Goal: Task Accomplishment & Management: Manage account settings

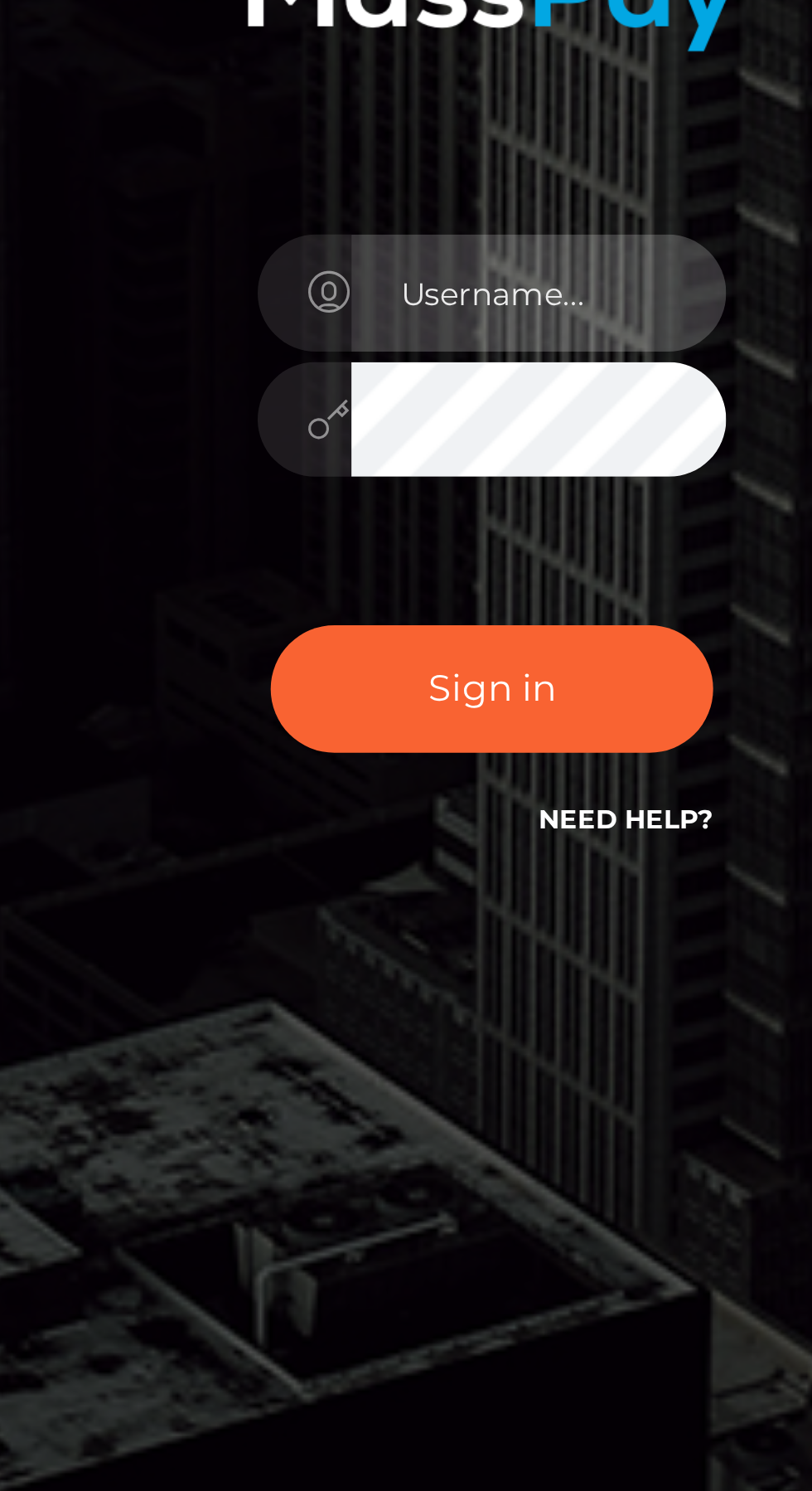
click at [407, 769] on input "text" at bounding box center [421, 750] width 119 height 37
type input "larkin.damaris1@gmail.com"
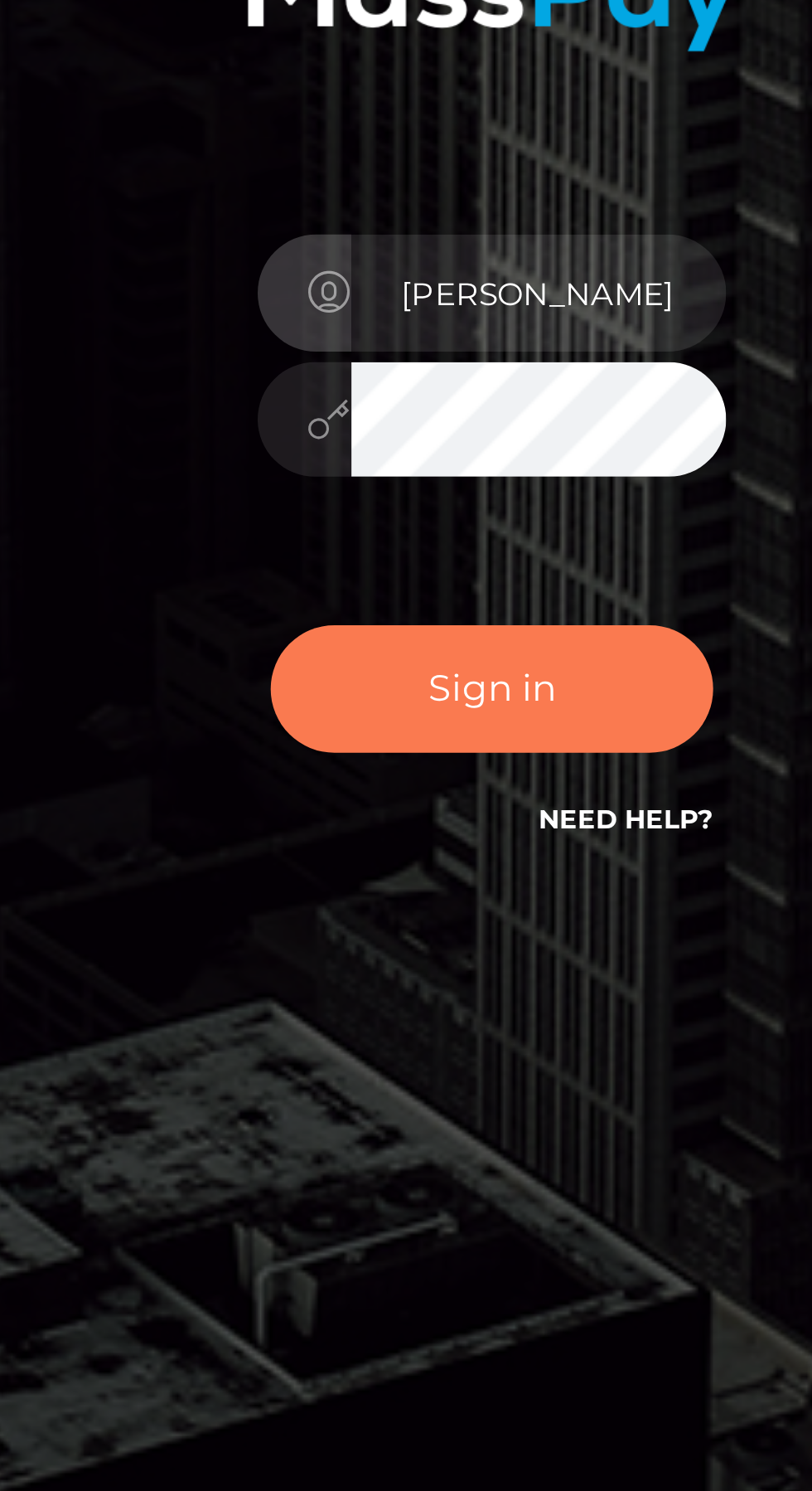
click at [430, 897] on button "Sign in" at bounding box center [406, 877] width 140 height 41
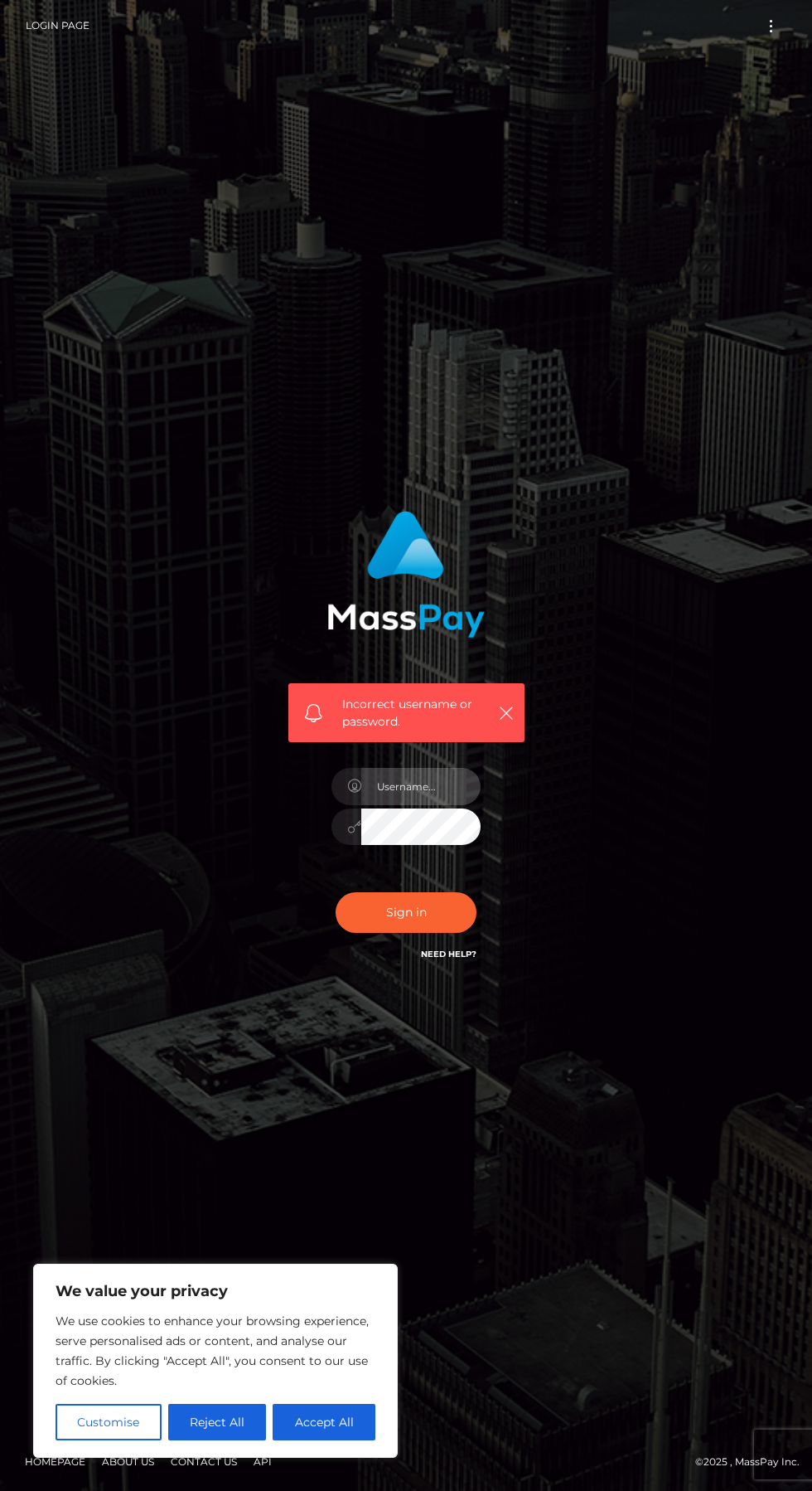
click at [415, 805] on input "text" at bounding box center [421, 787] width 119 height 37
type input "1970-06-04"
click at [430, 932] on button "Sign in" at bounding box center [406, 912] width 140 height 41
click at [502, 723] on button "button" at bounding box center [505, 711] width 20 height 20
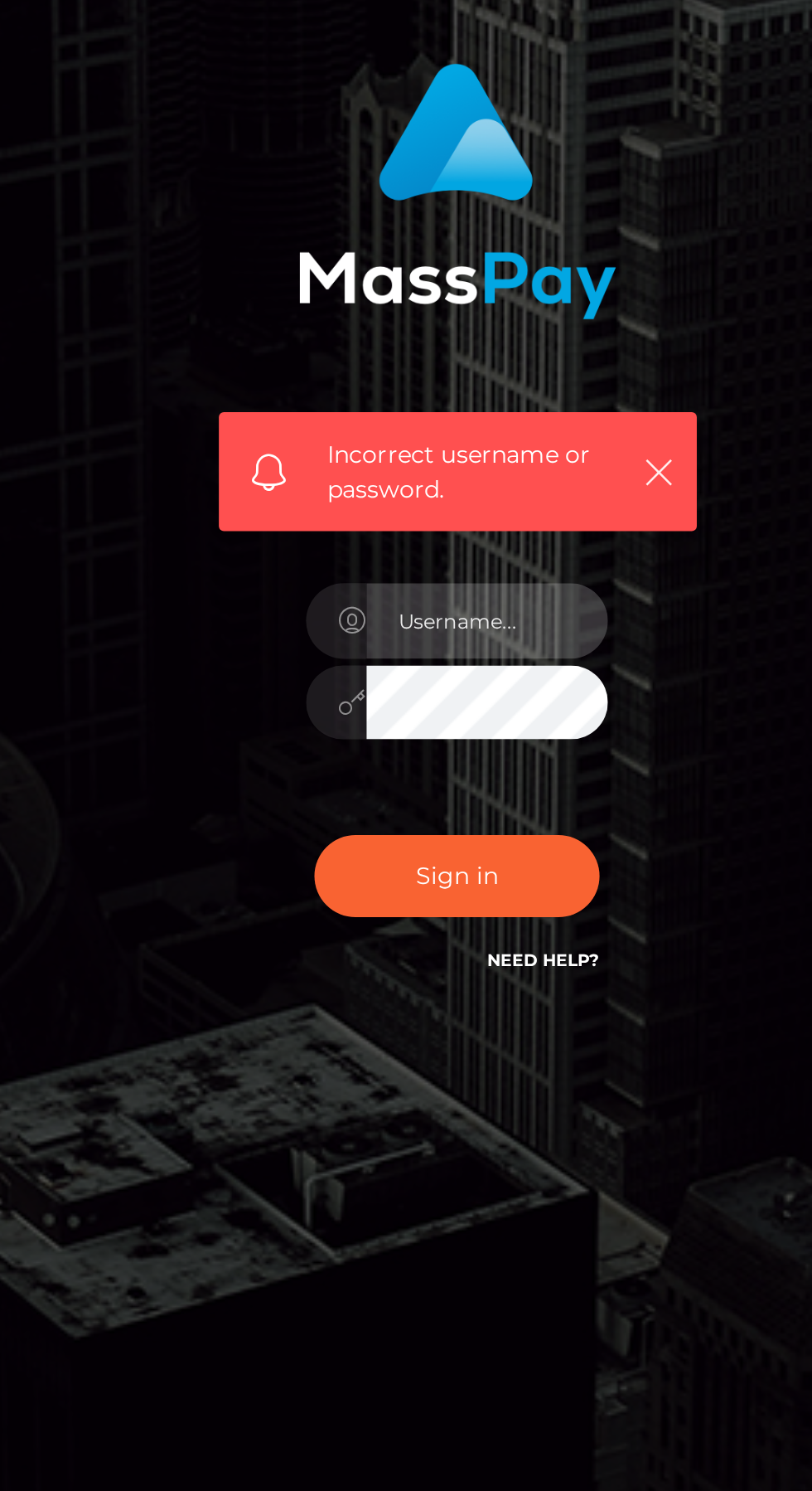
click at [434, 805] on input "text" at bounding box center [421, 787] width 119 height 37
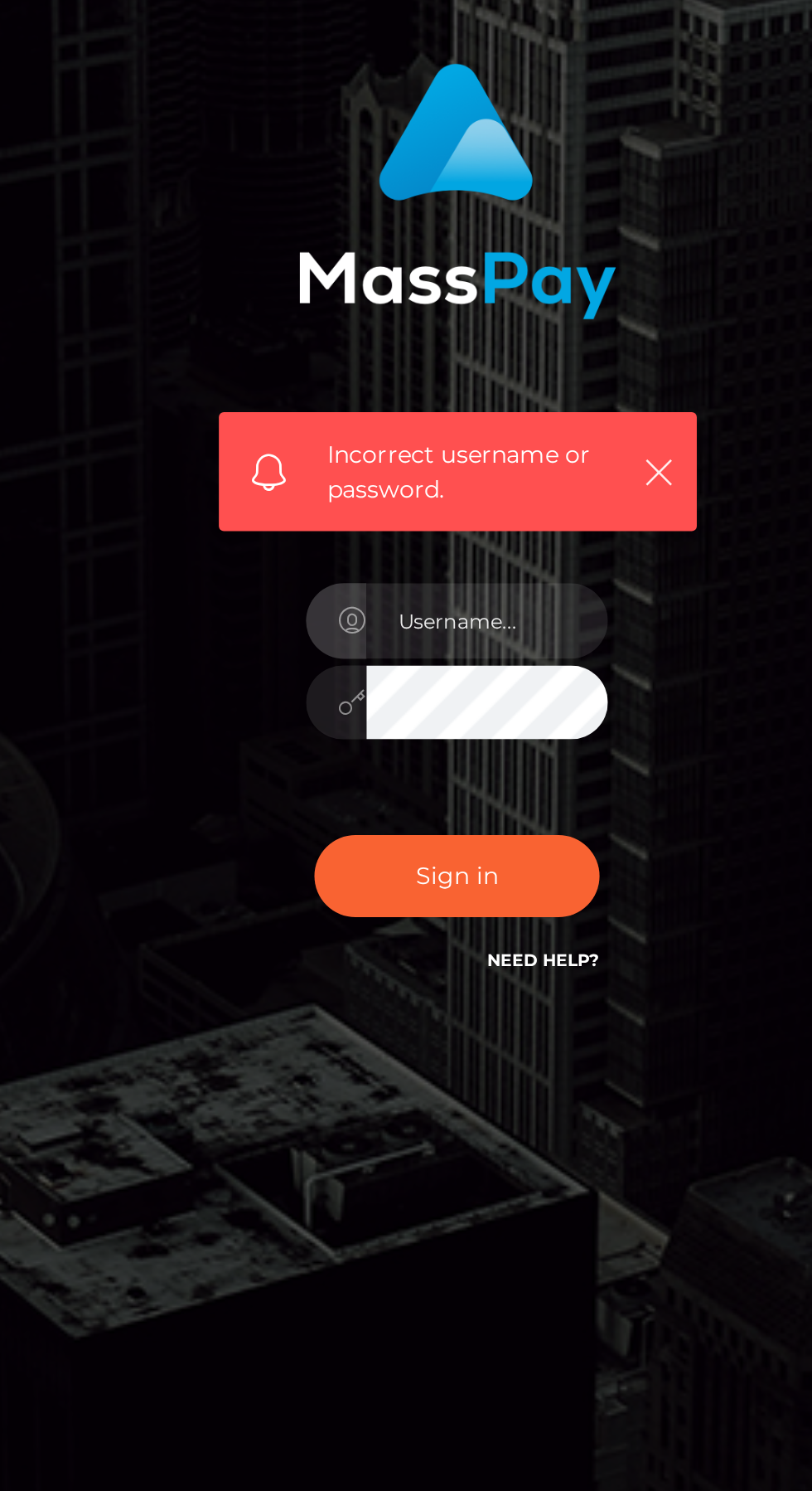
click at [535, 854] on div "Incorrect username or password." at bounding box center [406, 737] width 261 height 477
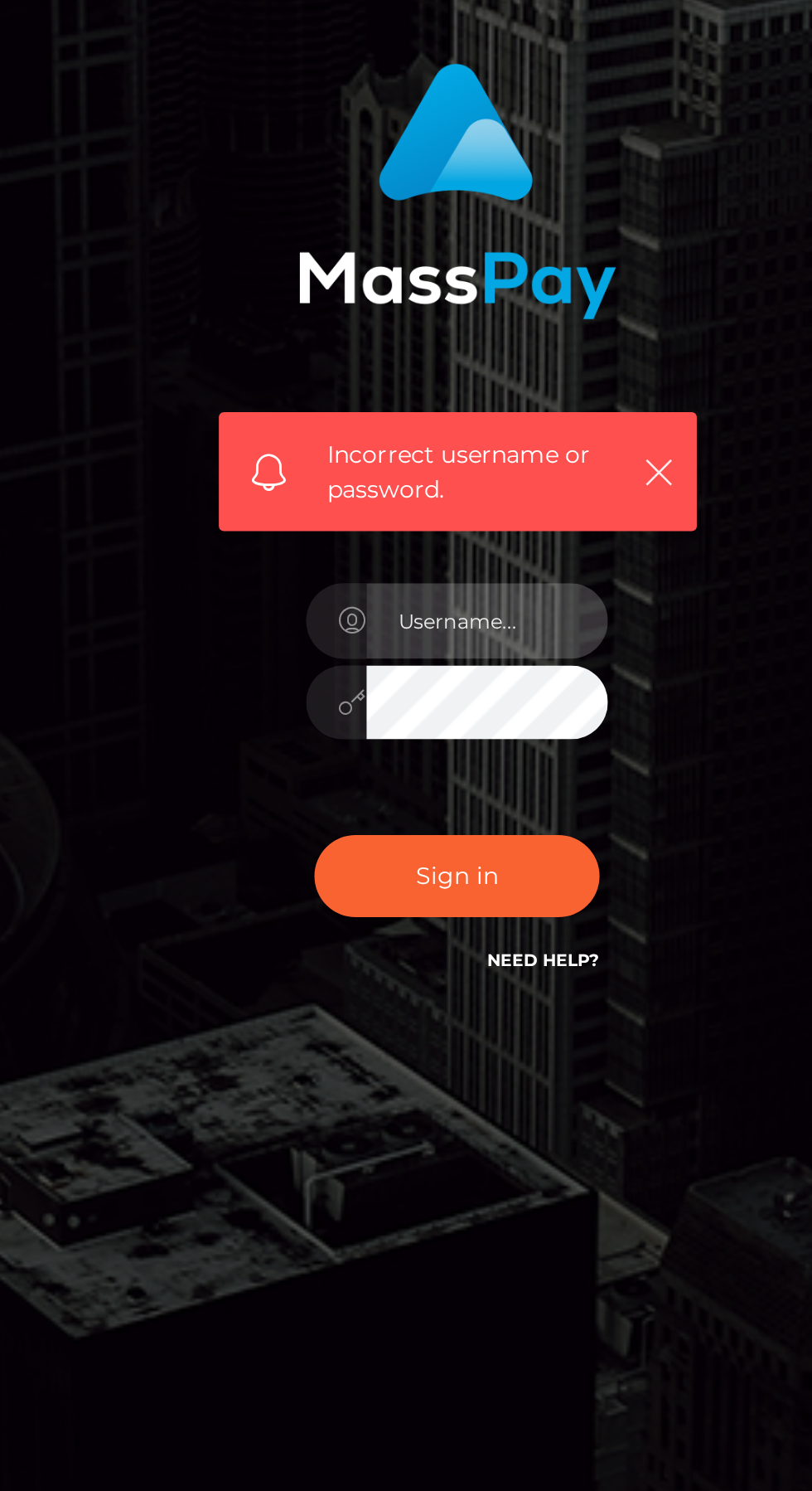
click at [436, 805] on input "text" at bounding box center [421, 787] width 119 height 37
type input "[PERSON_NAME][EMAIL_ADDRESS][DOMAIN_NAME]"
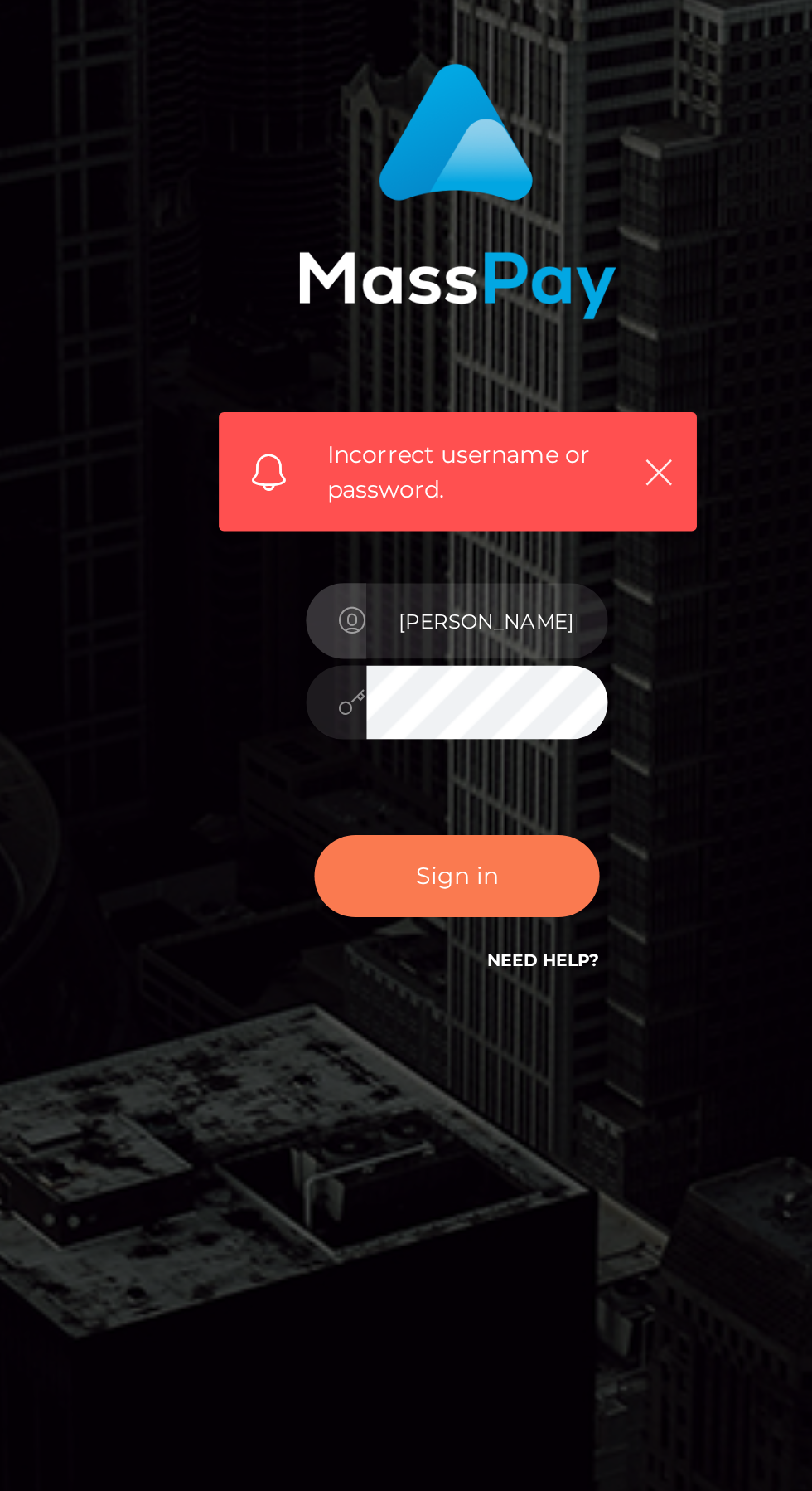
click at [420, 932] on button "Sign in" at bounding box center [406, 912] width 140 height 41
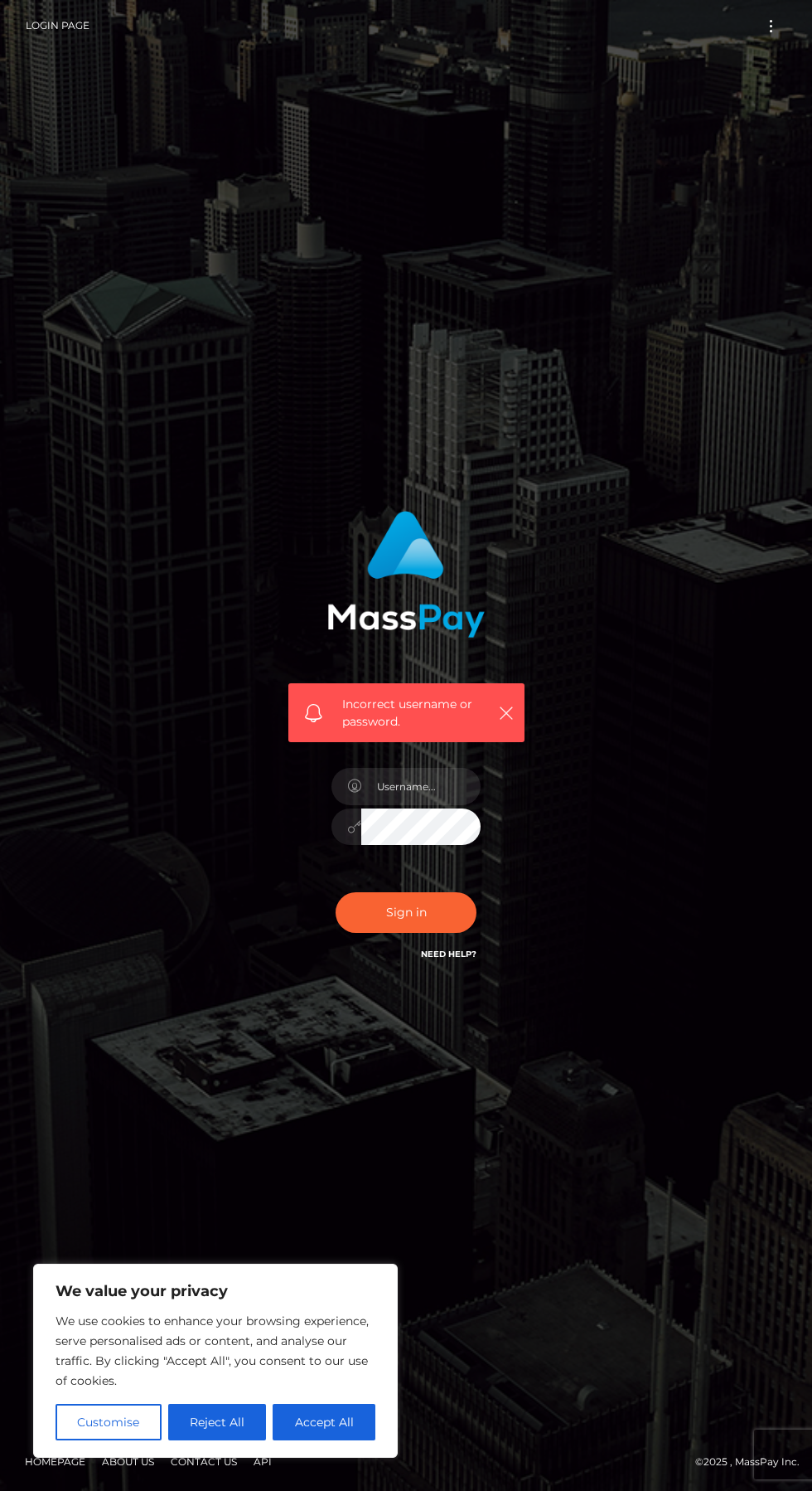
scroll to position [1, 0]
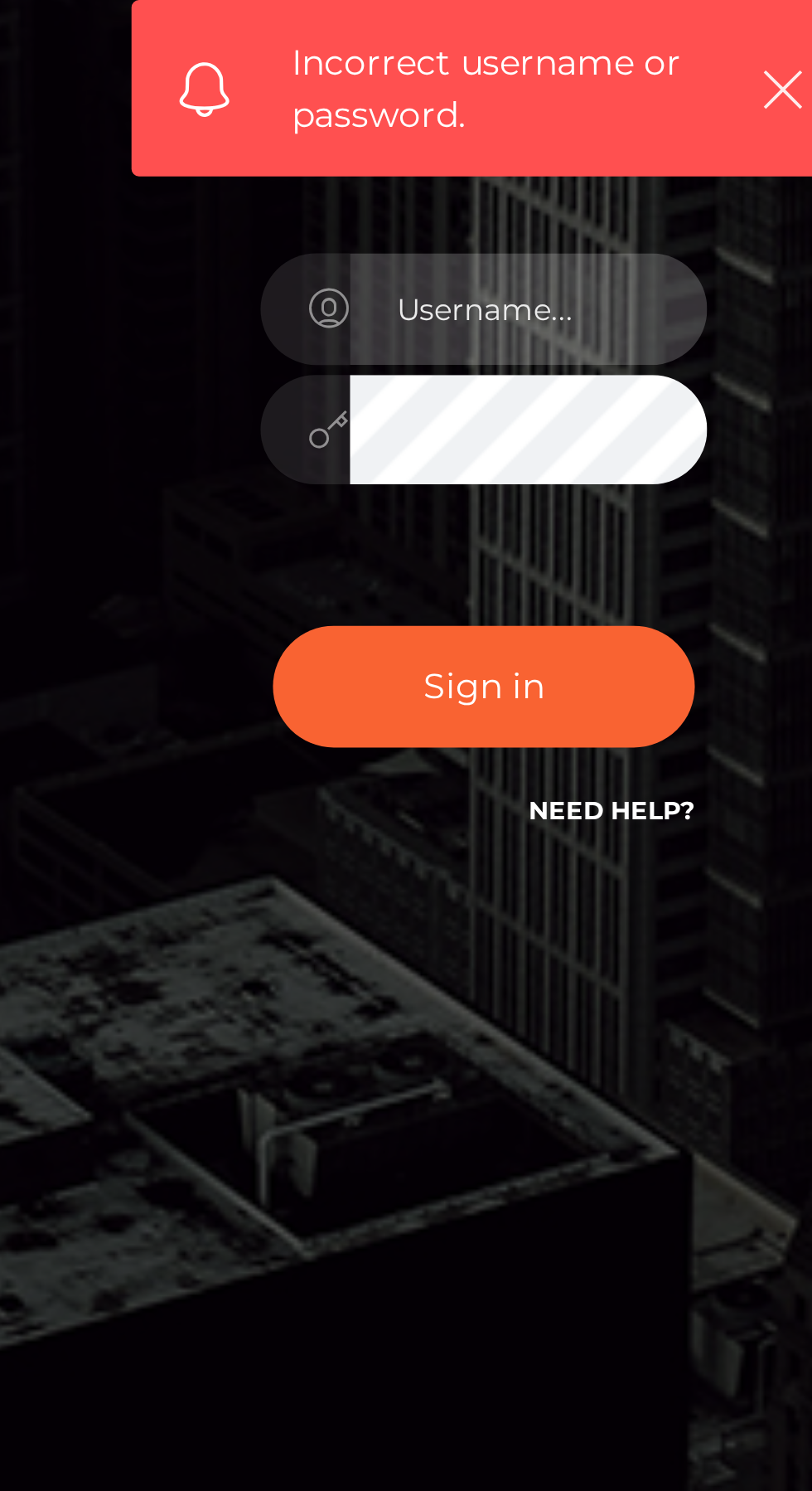
click at [422, 805] on input "text" at bounding box center [421, 787] width 119 height 37
type input "larkin.damaris1@gmail.com"
click at [448, 805] on input "larkin.damaris1@gmail.com" at bounding box center [421, 787] width 119 height 37
click at [459, 805] on input "larkin.damaris1@gmail.com" at bounding box center [421, 787] width 119 height 37
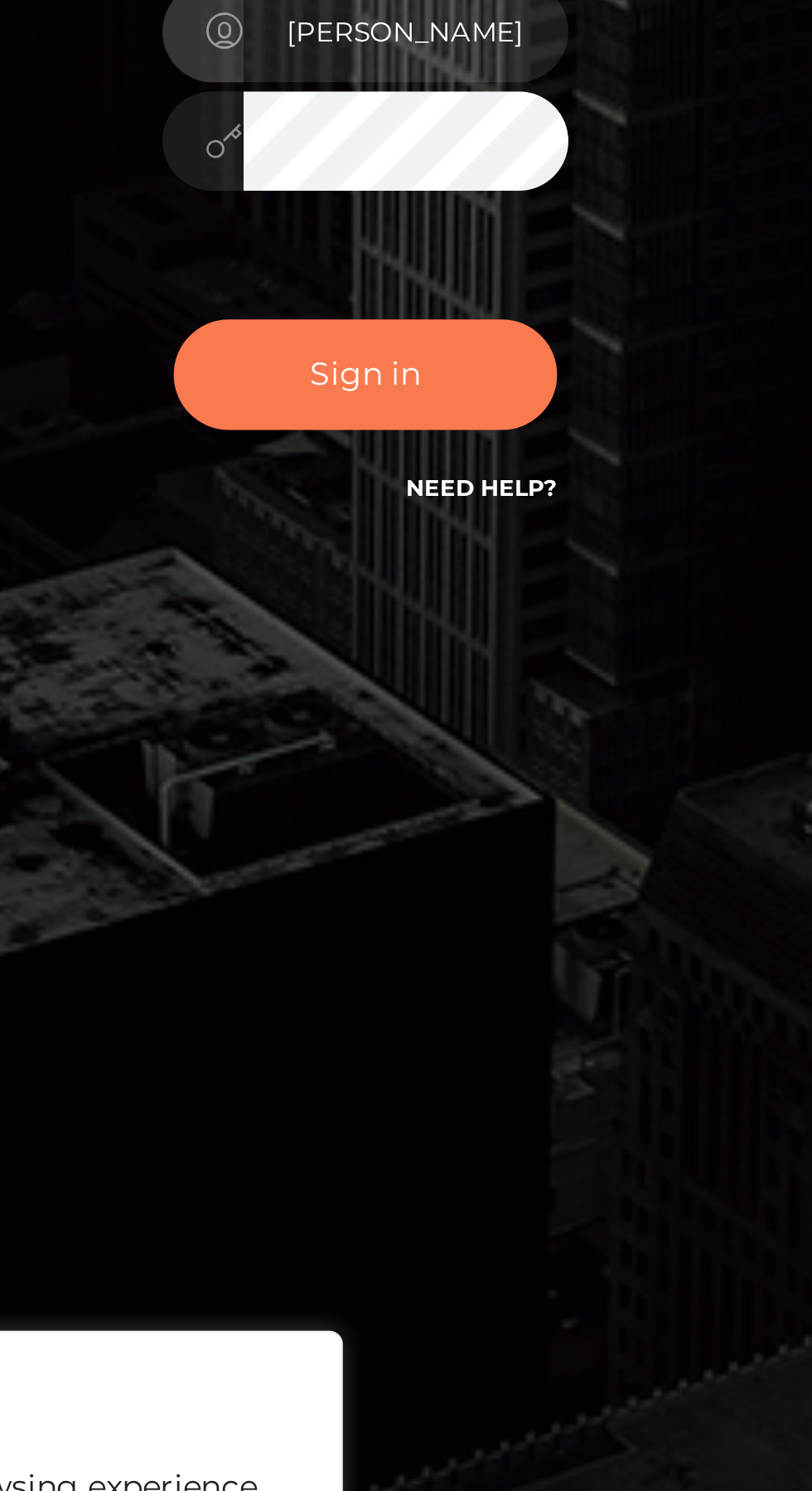
click at [436, 932] on button "Sign in" at bounding box center [406, 912] width 140 height 41
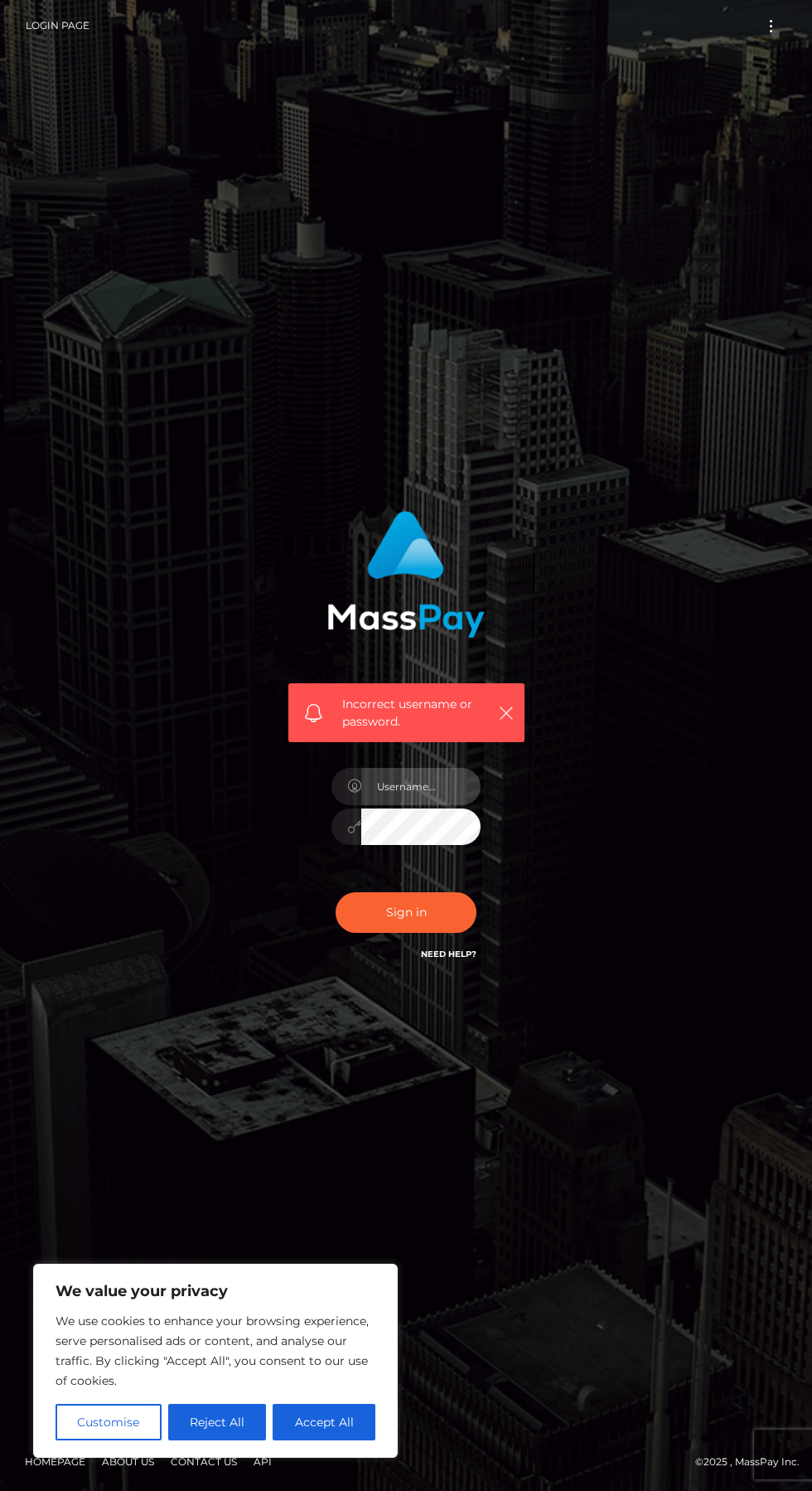
type input "[PERSON_NAME][EMAIL_ADDRESS][DOMAIN_NAME]"
click at [505, 721] on icon "button" at bounding box center [506, 712] width 17 height 17
click at [512, 721] on icon "button" at bounding box center [506, 712] width 17 height 17
click at [346, 1440] on button "Accept All" at bounding box center [324, 1421] width 102 height 36
checkbox input "true"
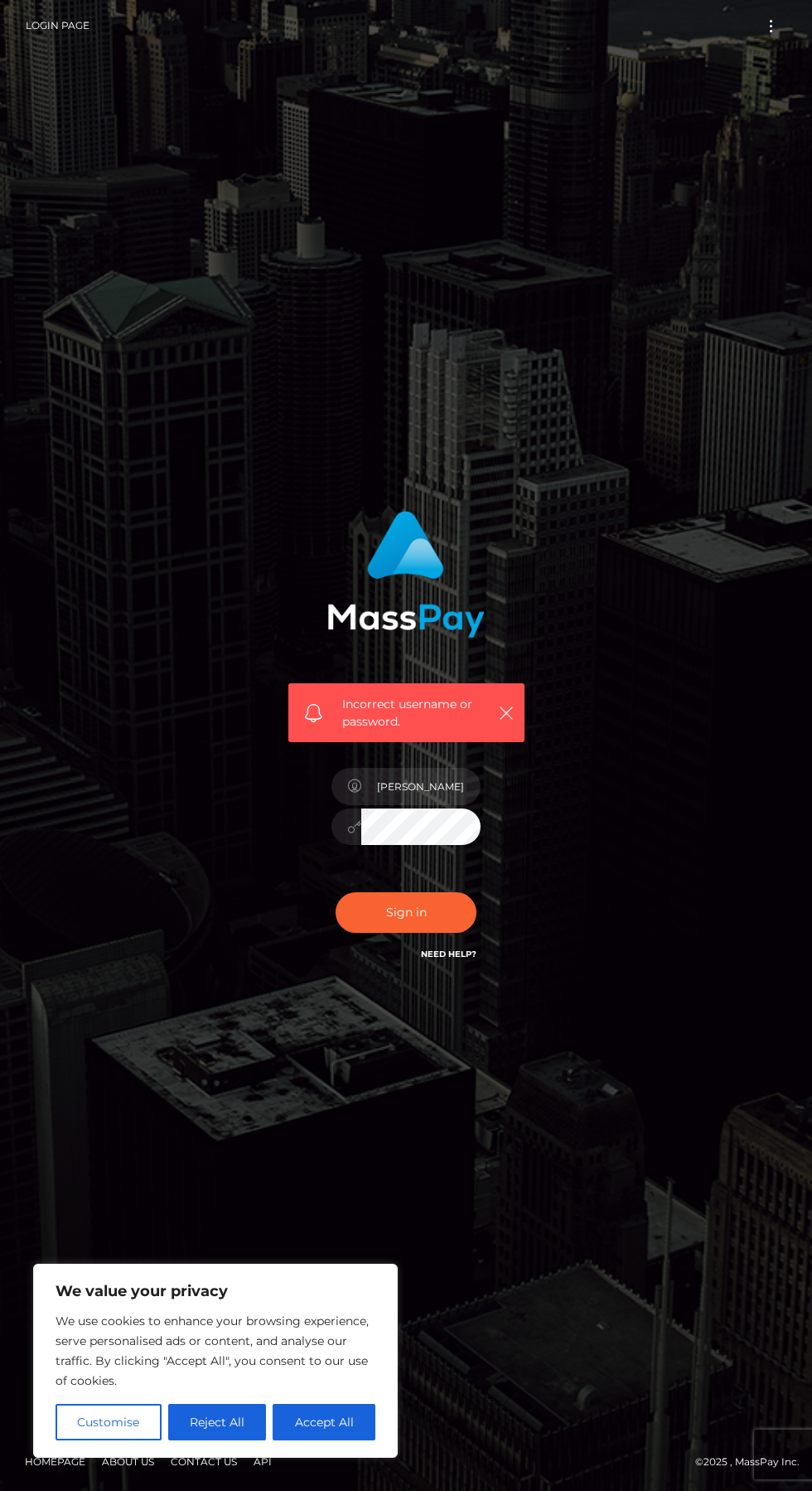
checkbox input "true"
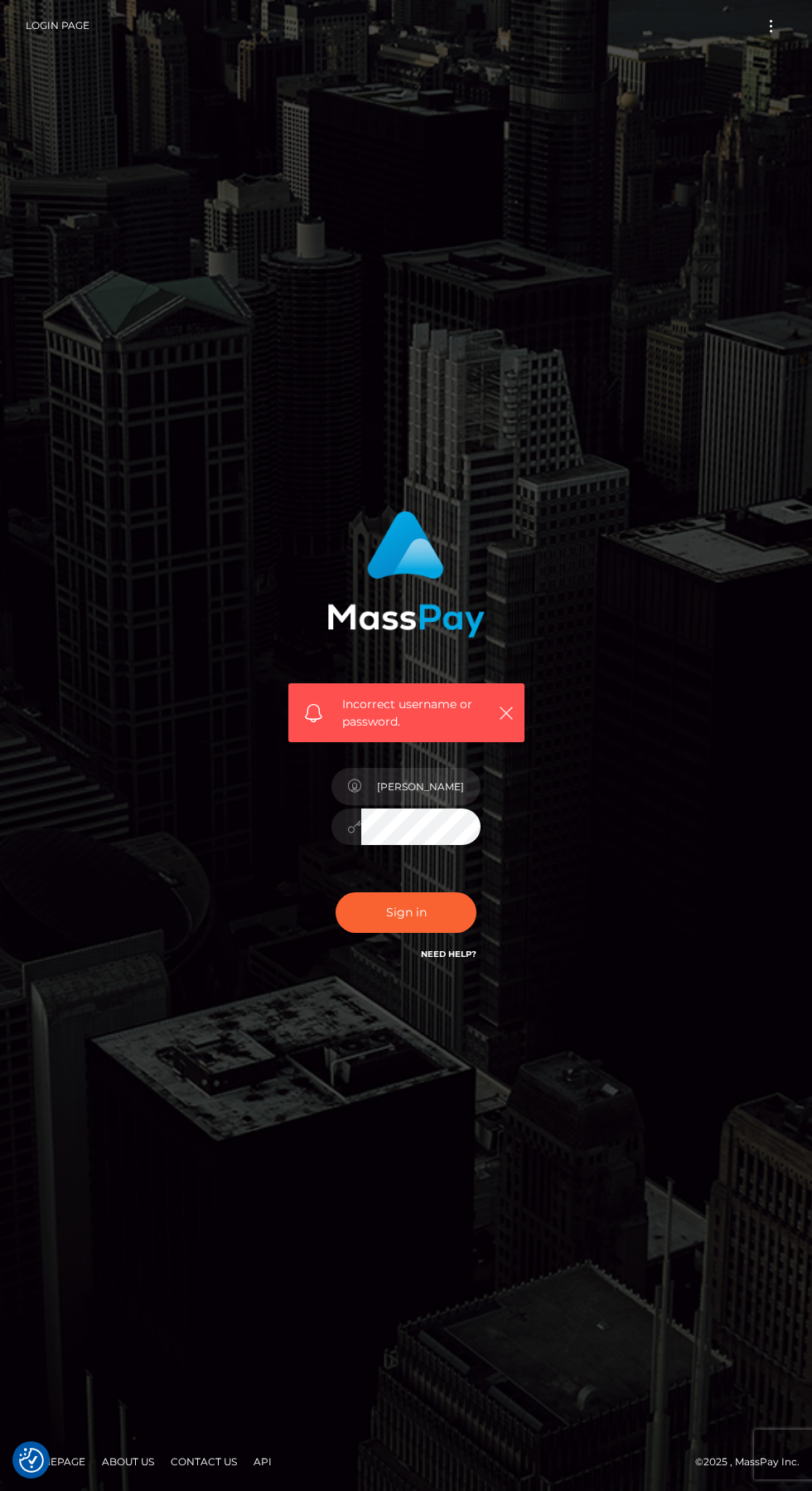
click at [460, 959] on link "Need Help?" at bounding box center [449, 954] width 56 height 11
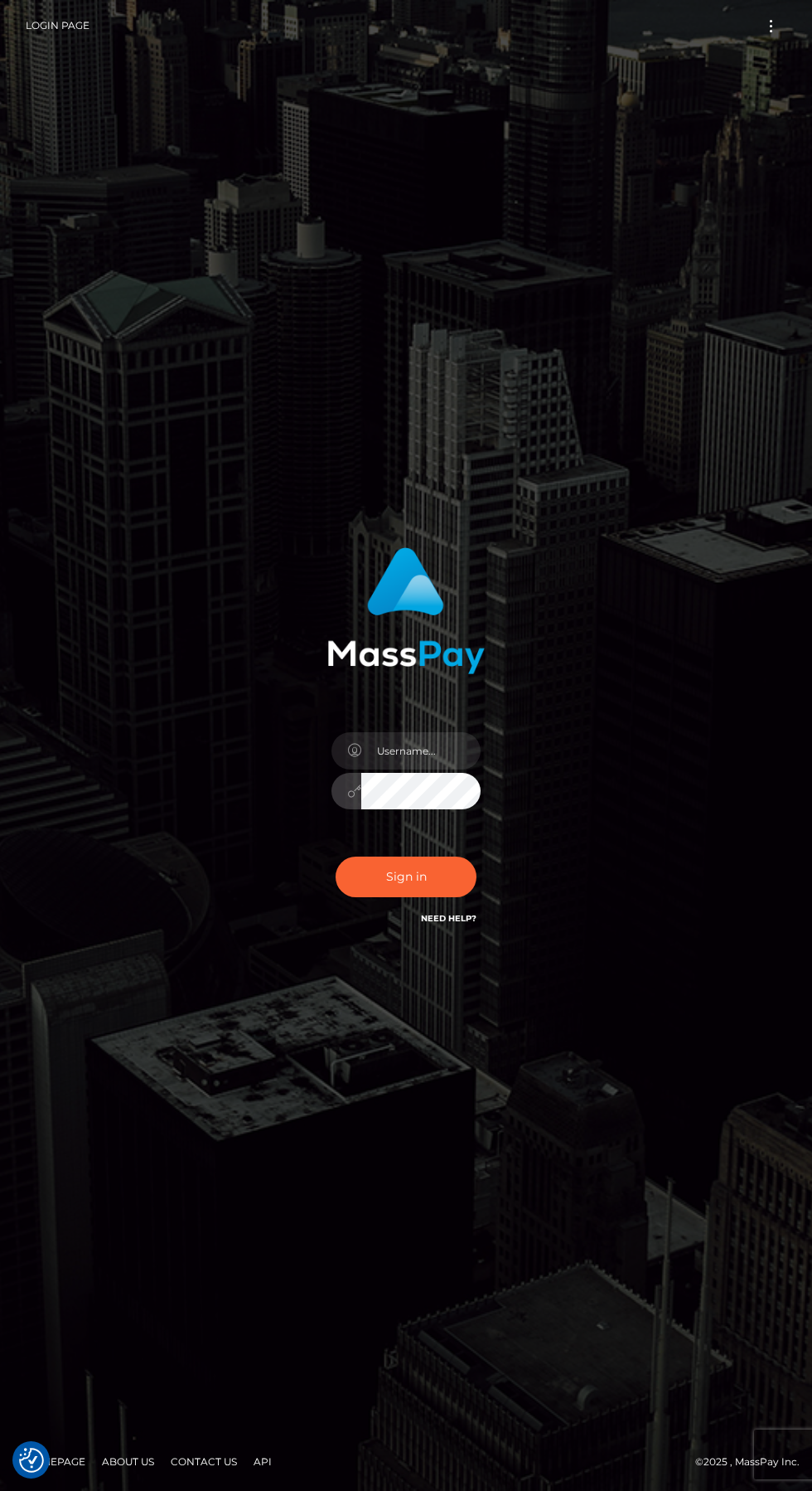
click at [464, 924] on link "Need Help?" at bounding box center [449, 918] width 56 height 11
